Goal: Book appointment/travel/reservation

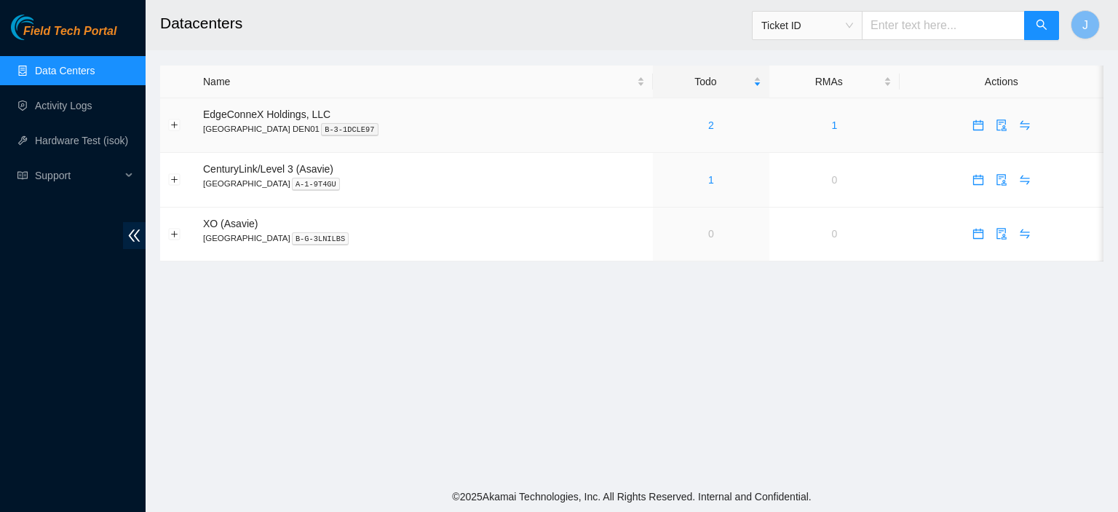
click at [708, 124] on link "2" at bounding box center [711, 125] width 6 height 12
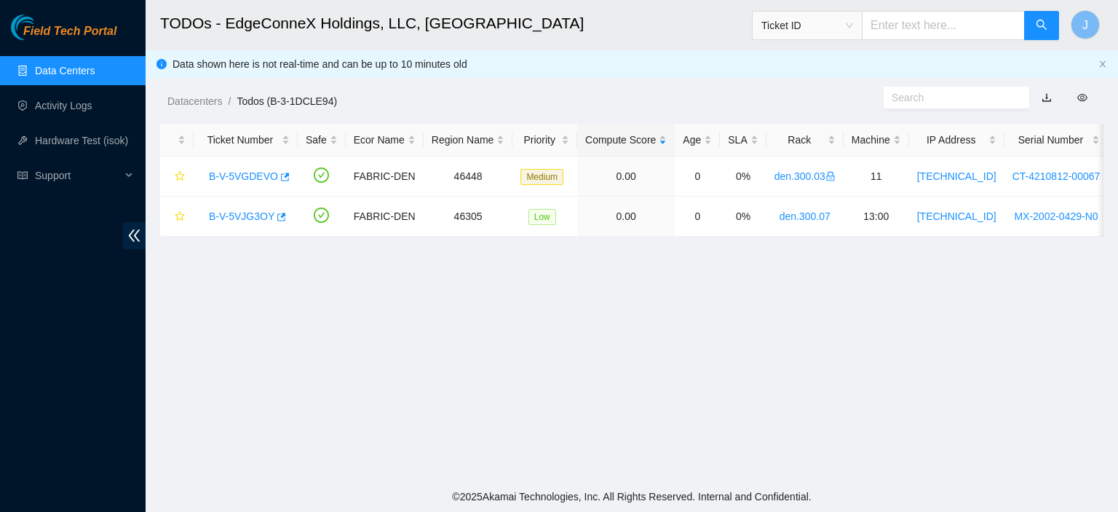
click at [95, 65] on link "Data Centers" at bounding box center [65, 71] width 60 height 12
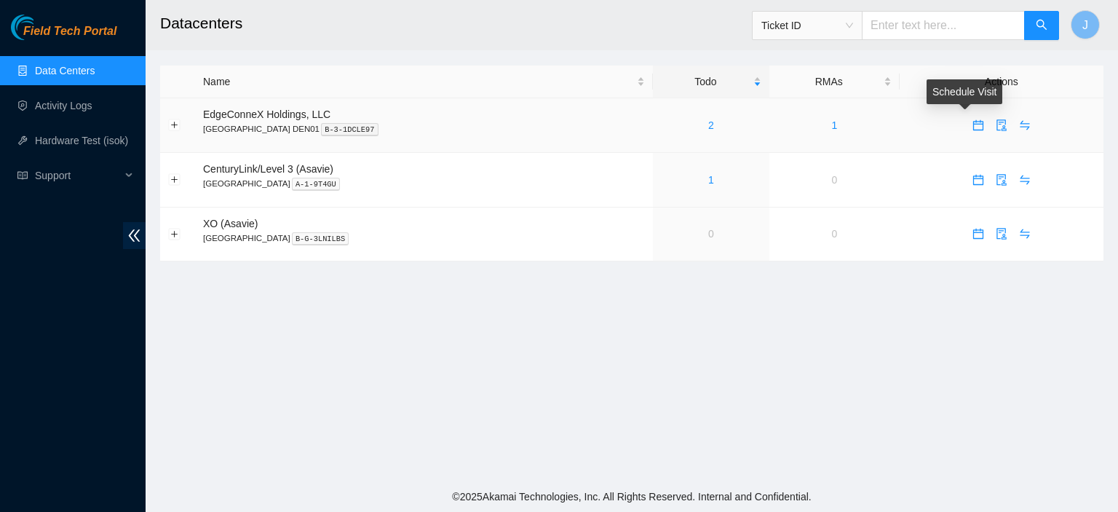
click at [974, 122] on icon "calendar" at bounding box center [978, 122] width 9 height 1
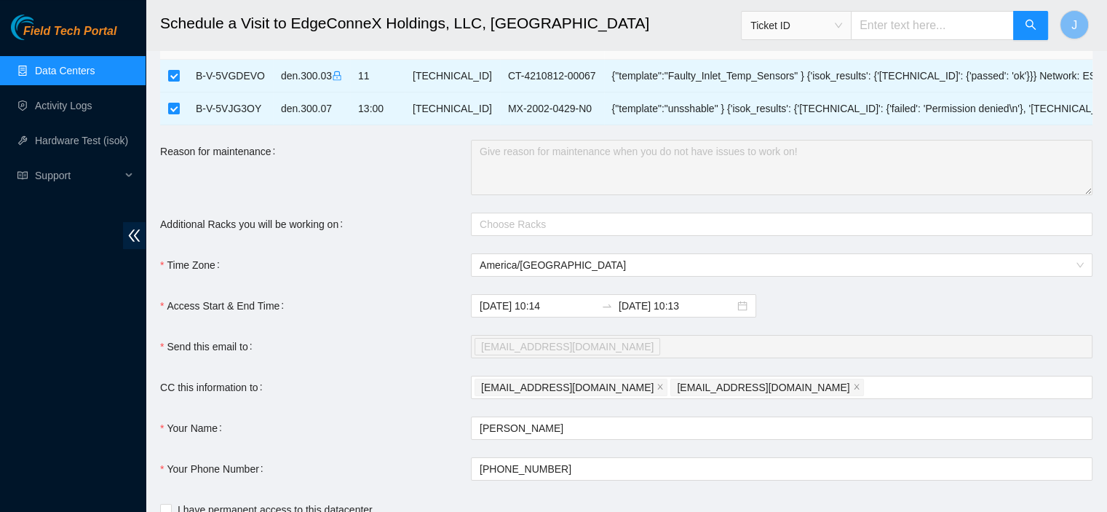
scroll to position [166, 0]
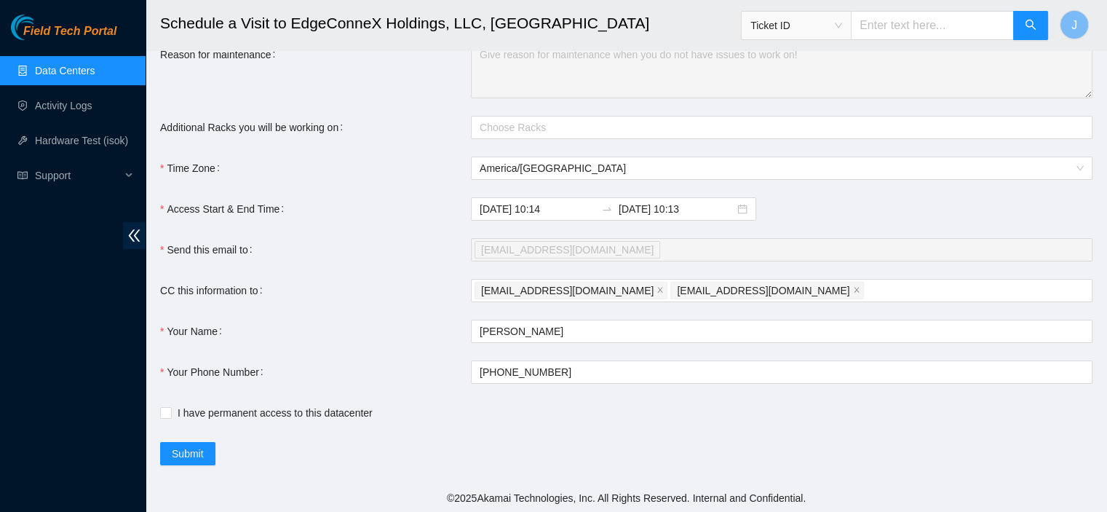
click at [692, 207] on input "2025-09-12 10:13" at bounding box center [677, 209] width 116 height 16
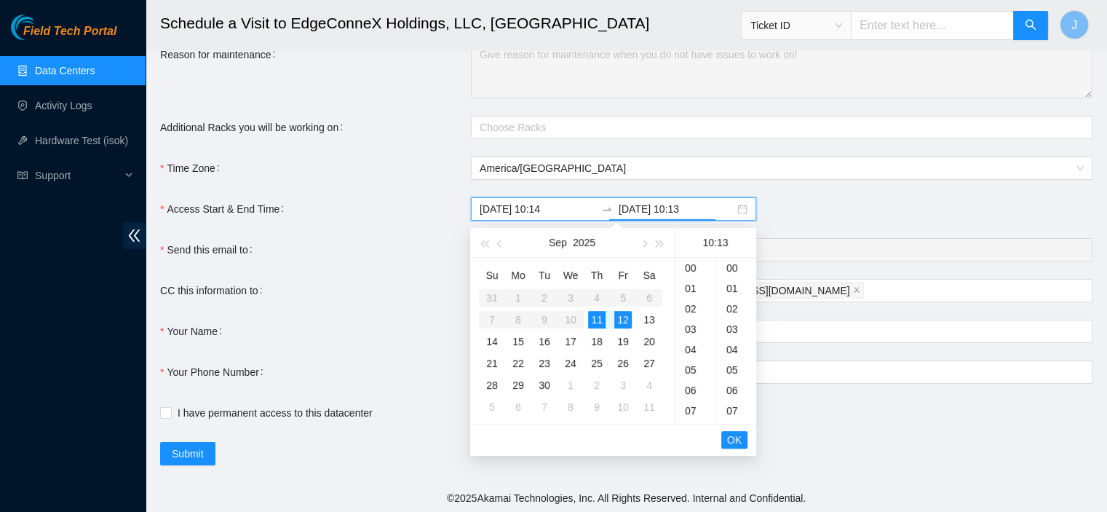
scroll to position [265, 0]
click at [598, 316] on div "11" at bounding box center [596, 319] width 17 height 17
click at [690, 349] on div "14" at bounding box center [695, 349] width 41 height 20
click at [691, 370] on div "19" at bounding box center [695, 370] width 41 height 20
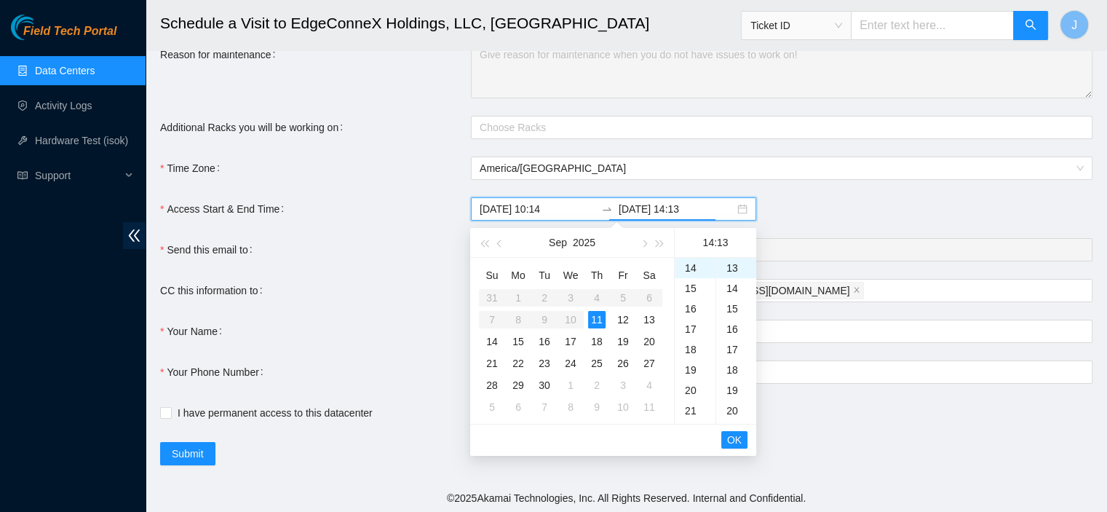
type input "2025-09-11 19:13"
click at [736, 434] on span "OK" at bounding box center [734, 440] width 15 height 16
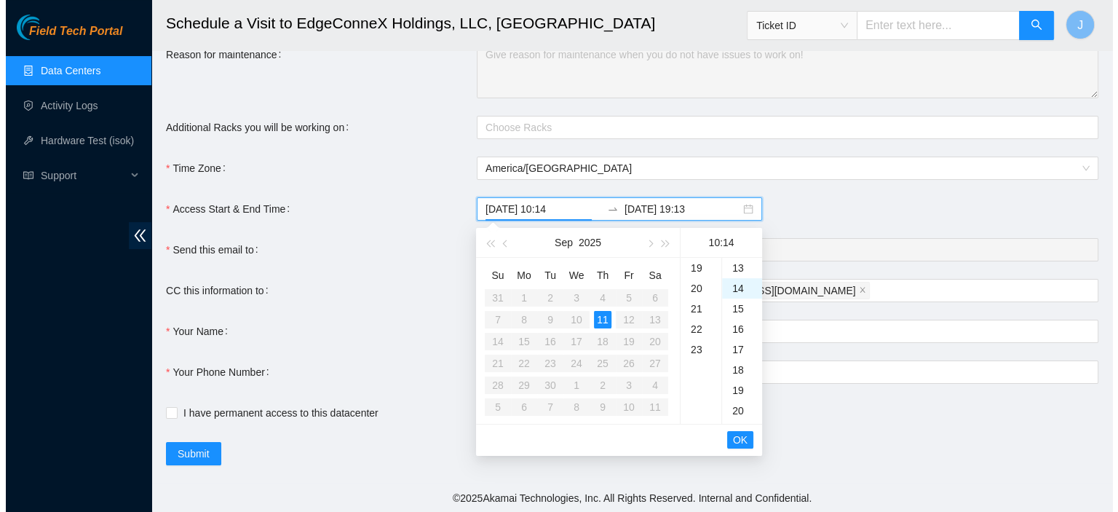
scroll to position [285, 0]
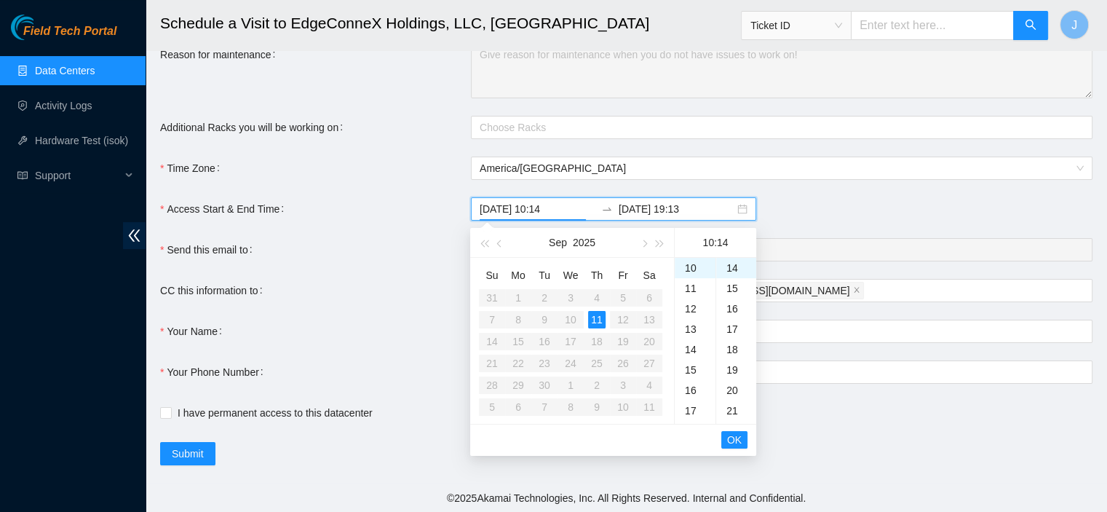
click at [736, 434] on span "OK" at bounding box center [734, 440] width 15 height 16
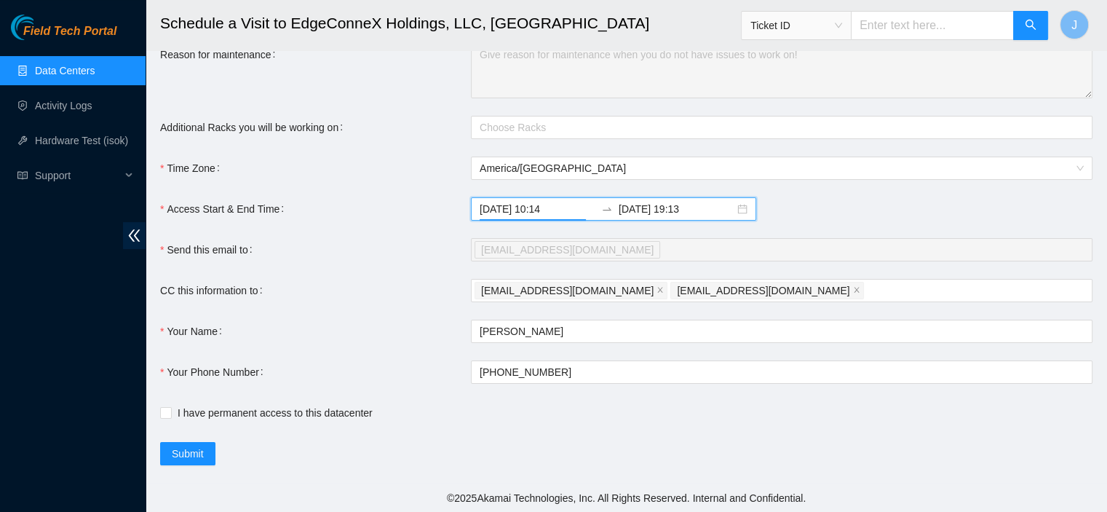
click at [162, 416] on span at bounding box center [166, 413] width 12 height 12
click at [162, 416] on input "I have permanent access to this datacenter" at bounding box center [165, 412] width 10 height 10
checkbox input "true"
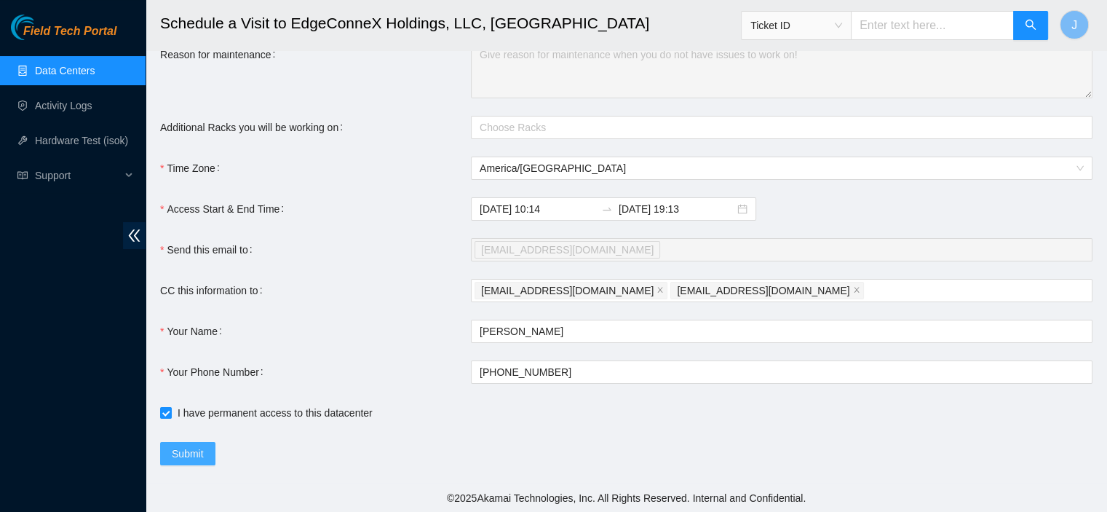
click at [186, 442] on button "Submit" at bounding box center [187, 453] width 55 height 23
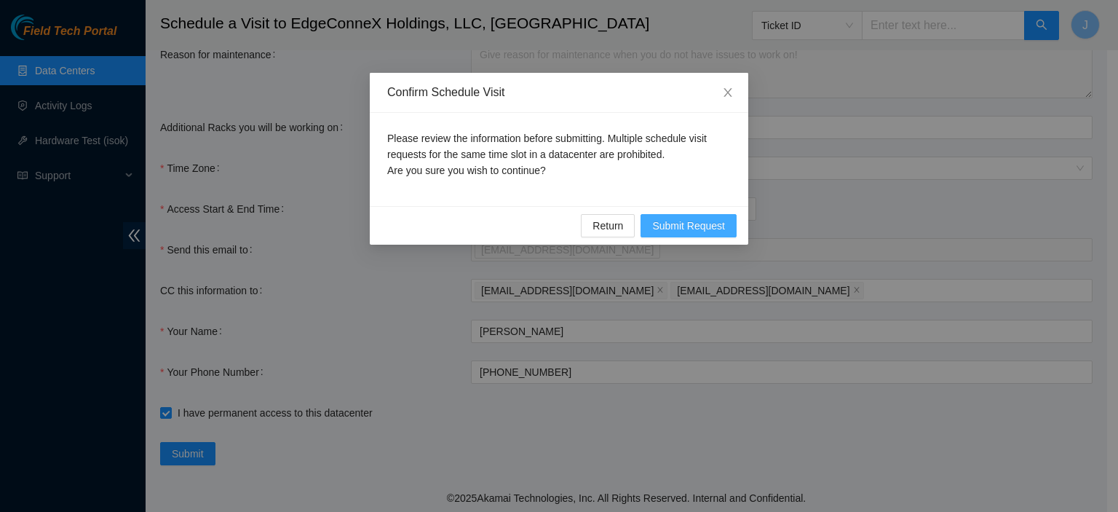
click at [712, 223] on span "Submit Request" at bounding box center [688, 226] width 73 height 16
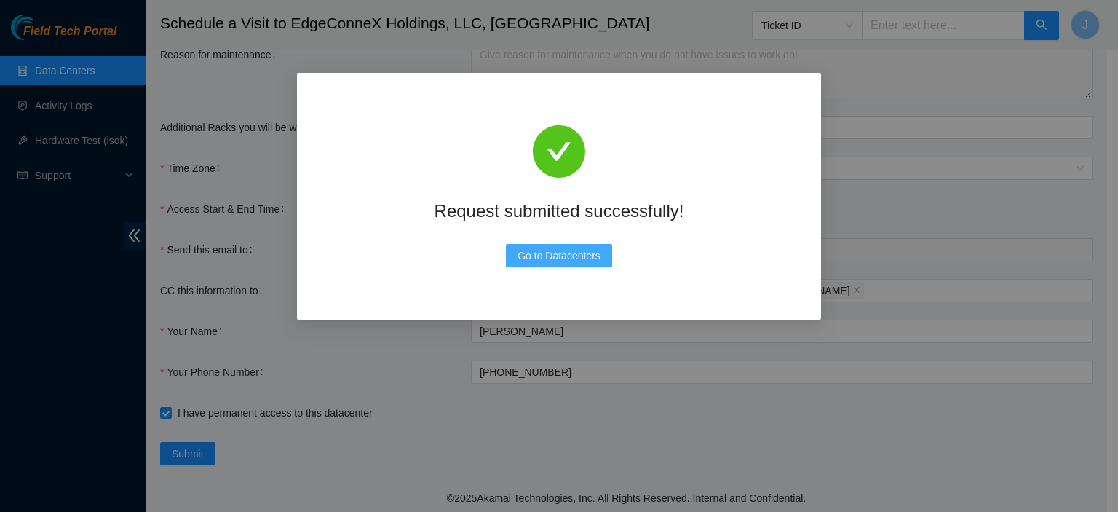
click at [537, 261] on span "Go to Datacenters" at bounding box center [558, 255] width 83 height 16
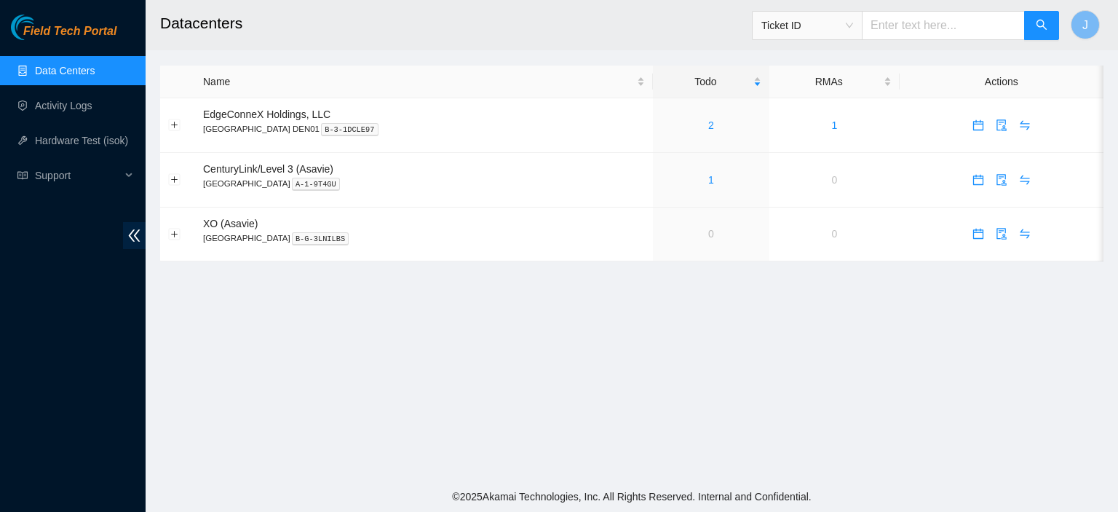
click at [84, 65] on link "Data Centers" at bounding box center [65, 71] width 60 height 12
click at [708, 126] on link "2" at bounding box center [711, 125] width 6 height 12
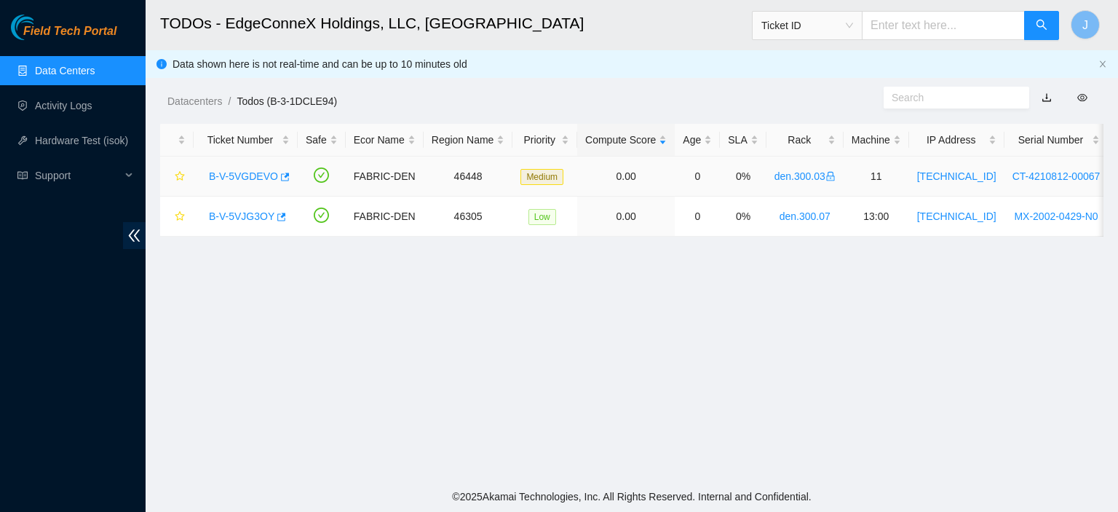
click at [258, 173] on link "B-V-5VGDEVO" at bounding box center [243, 176] width 69 height 12
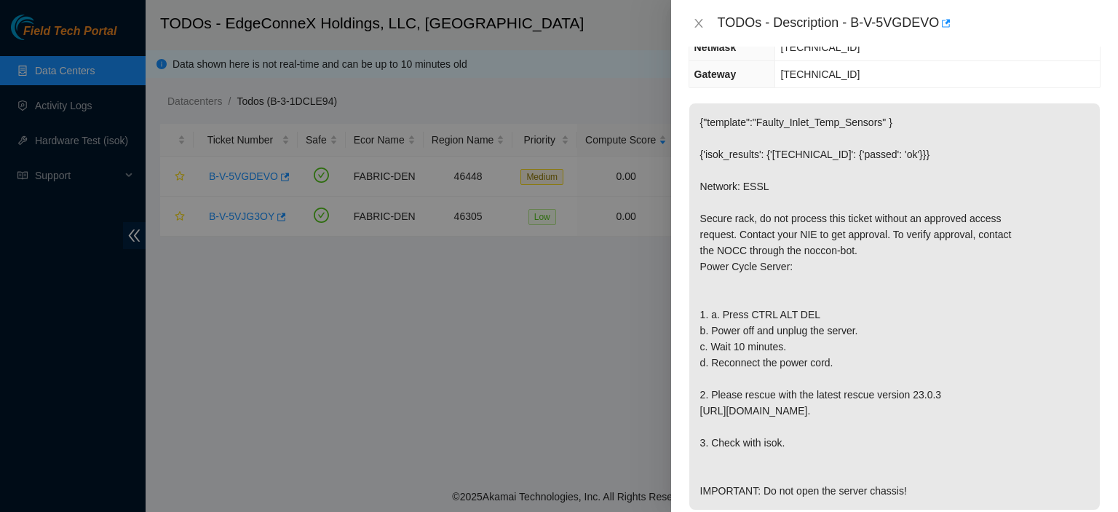
scroll to position [282, 0]
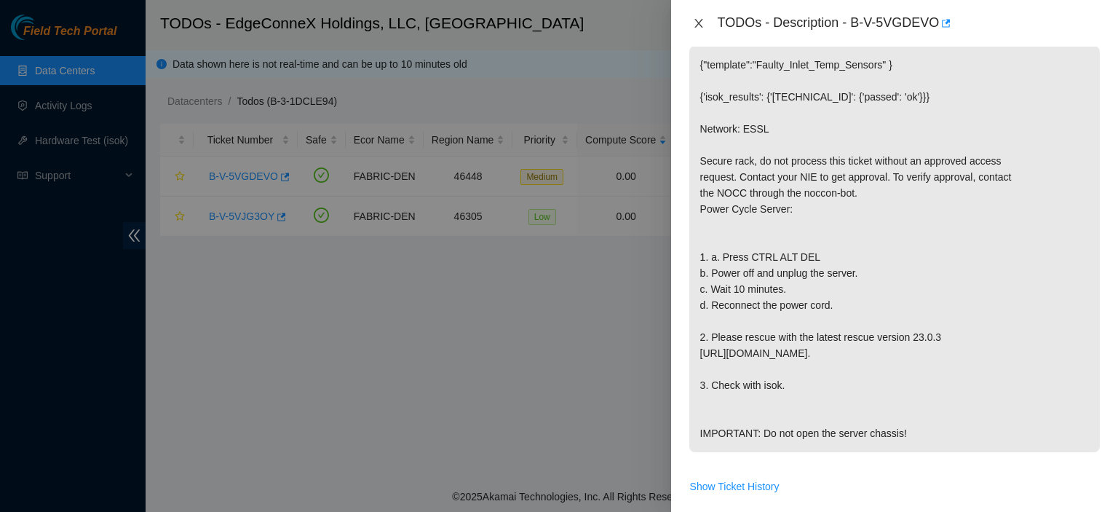
click at [699, 23] on icon "close" at bounding box center [698, 23] width 8 height 9
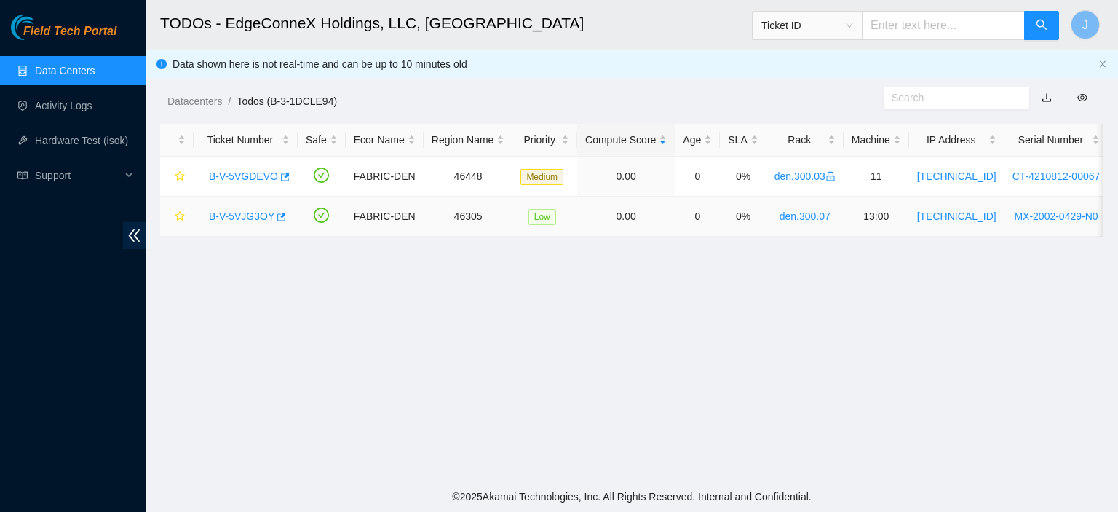
click at [235, 215] on link "B-V-5VJG3OY" at bounding box center [241, 216] width 65 height 12
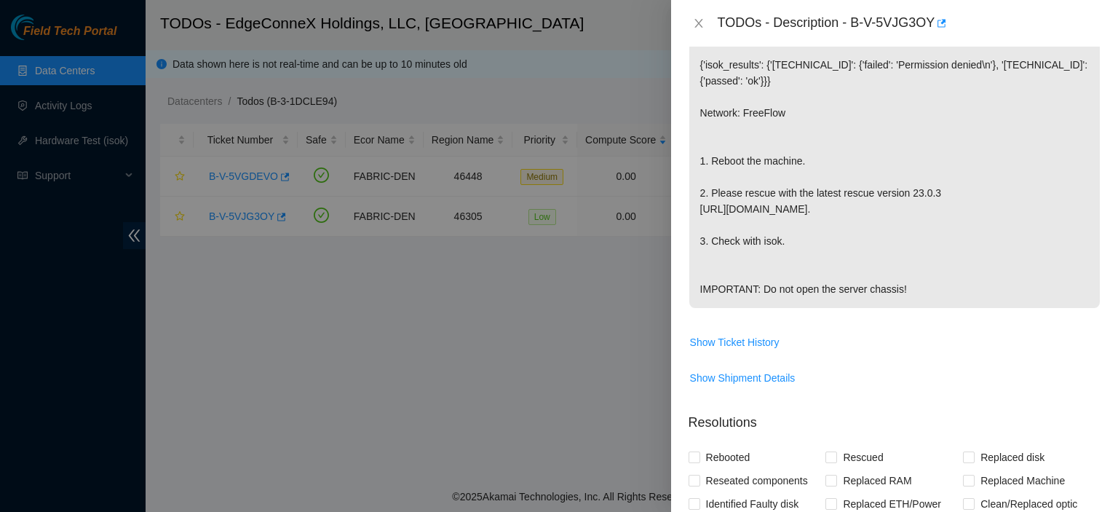
scroll to position [0, 0]
